Goal: Entertainment & Leisure: Browse casually

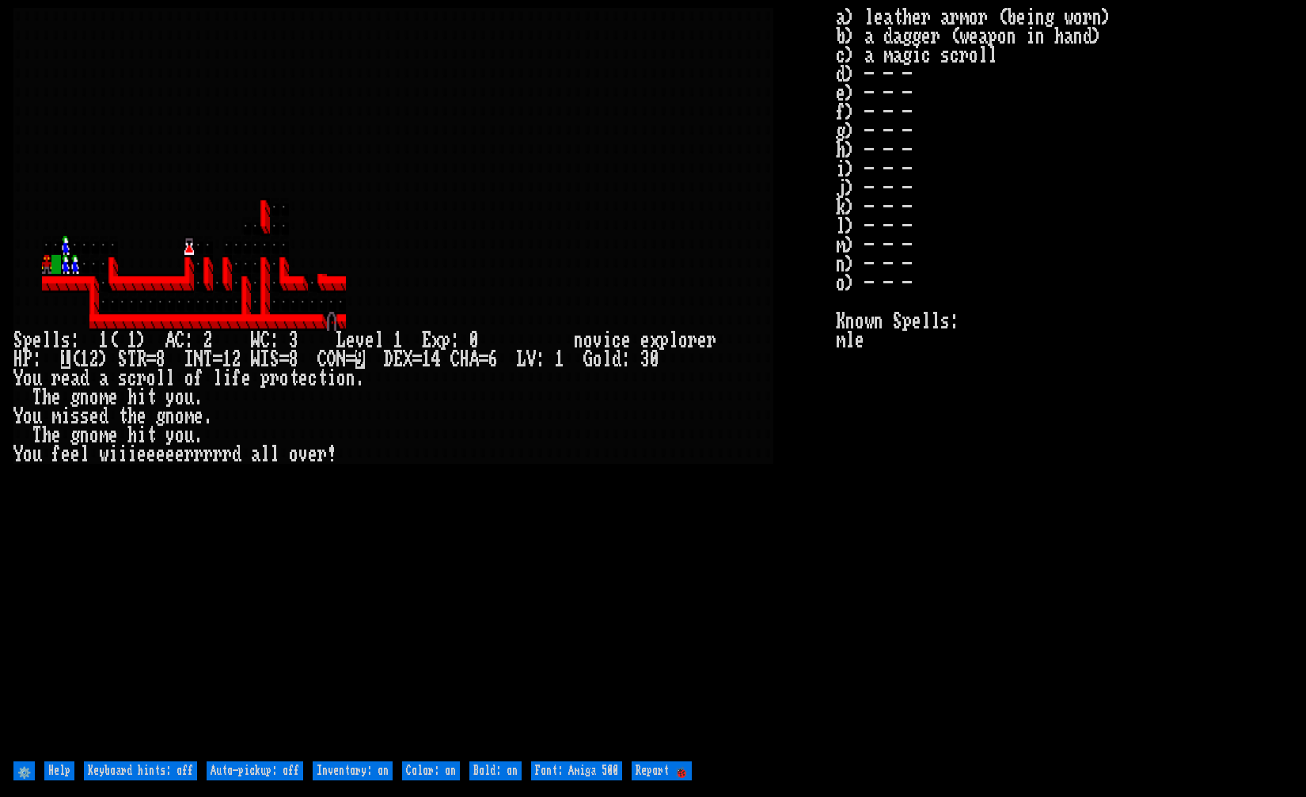
click at [1024, 131] on stats "a) leather armor (being worn) b) a dagger (weapon in hand) c) a magic scroll d)…" at bounding box center [1065, 383] width 458 height 750
